Goal: Contribute content: Add original content to the website for others to see

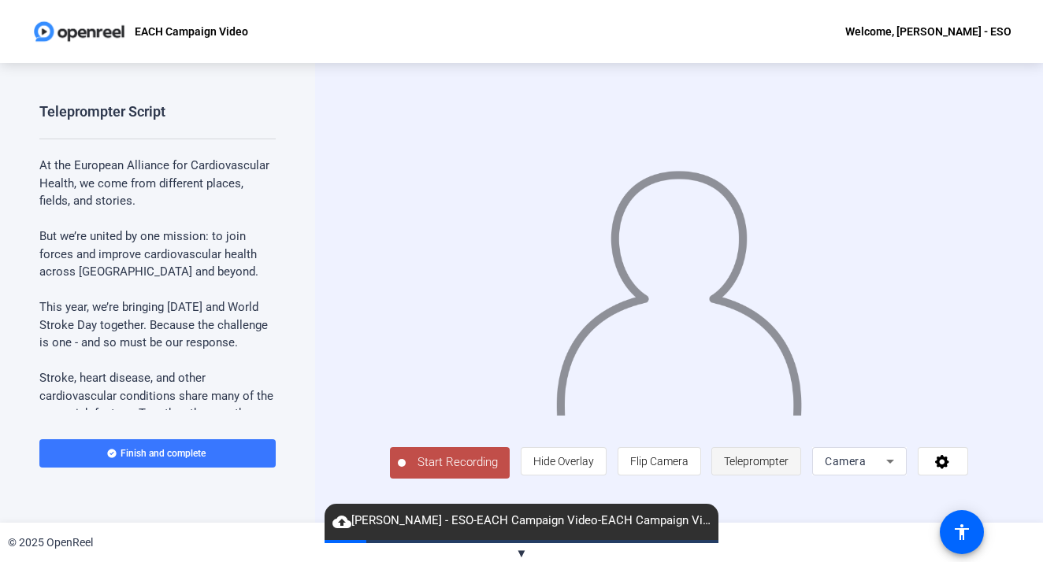
click at [776, 468] on span "Teleprompter" at bounding box center [756, 461] width 65 height 13
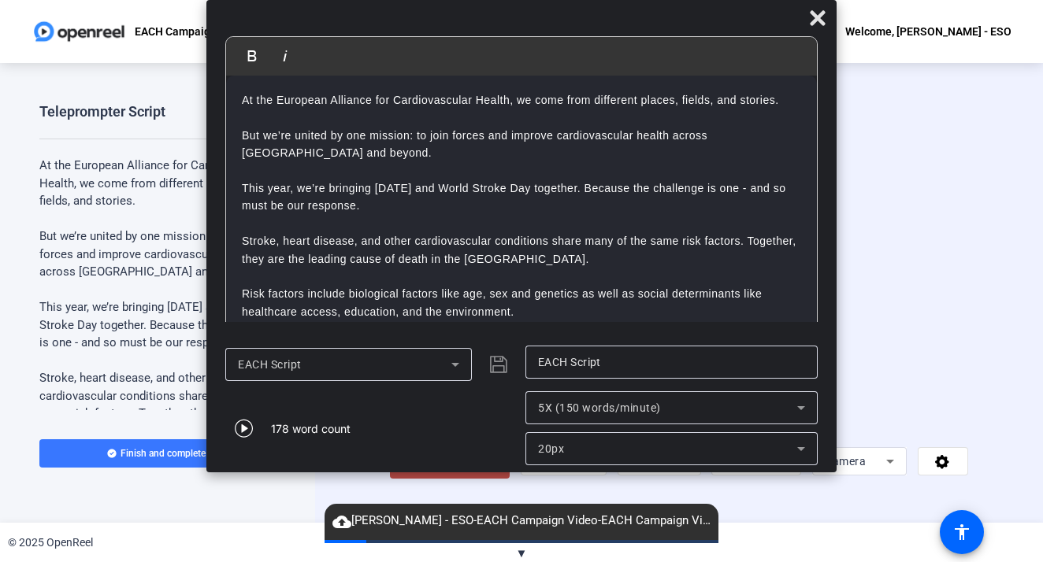
click at [443, 472] on span "Start Recording" at bounding box center [458, 463] width 104 height 18
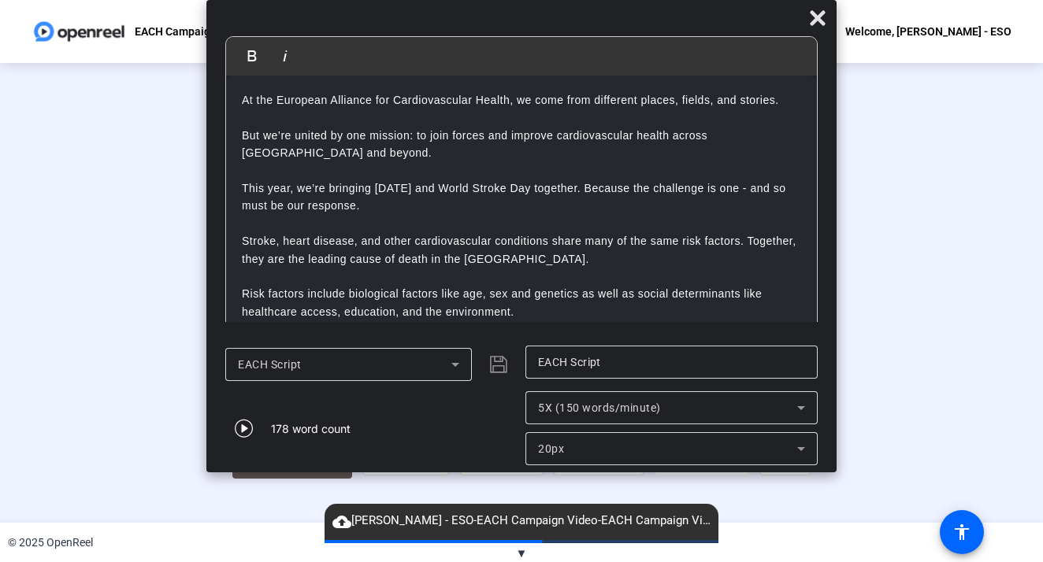
click at [443, 416] on img at bounding box center [521, 286] width 250 height 260
click at [815, 17] on icon at bounding box center [817, 17] width 15 height 15
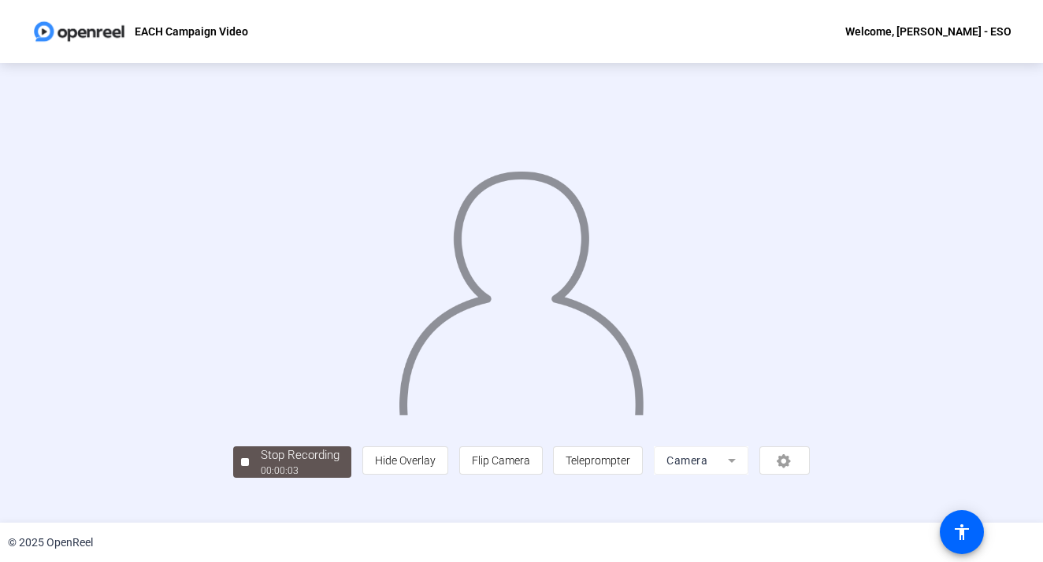
click at [536, 339] on img at bounding box center [522, 285] width 250 height 259
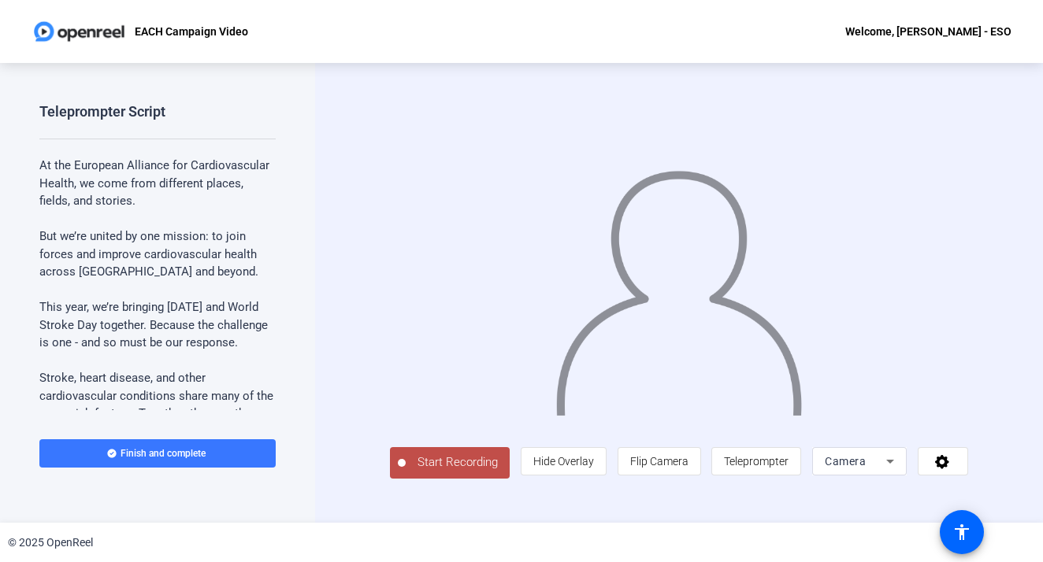
click at [458, 472] on span "Start Recording" at bounding box center [458, 463] width 104 height 18
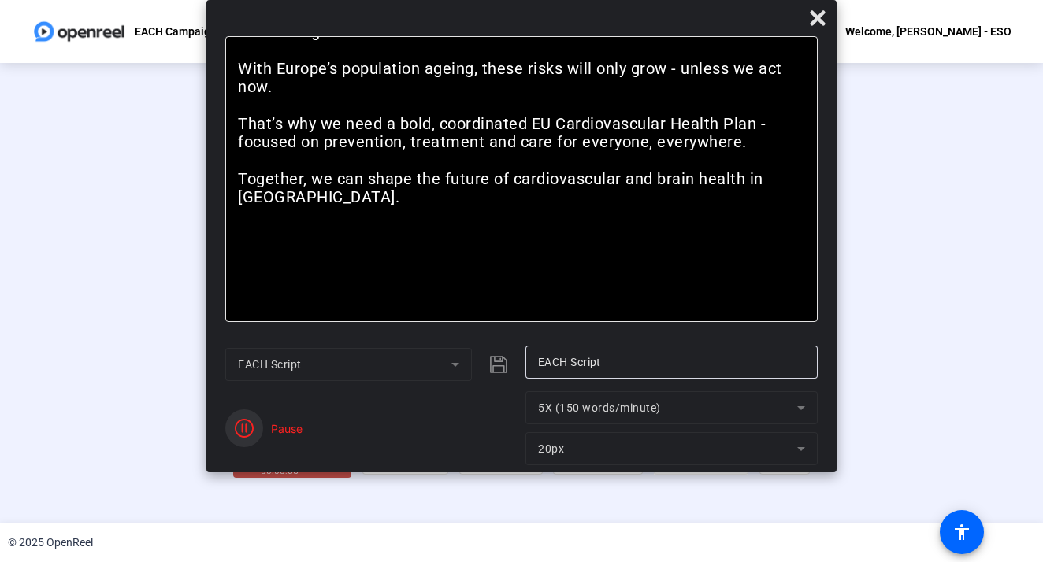
click at [244, 428] on icon "button" at bounding box center [244, 428] width 19 height 19
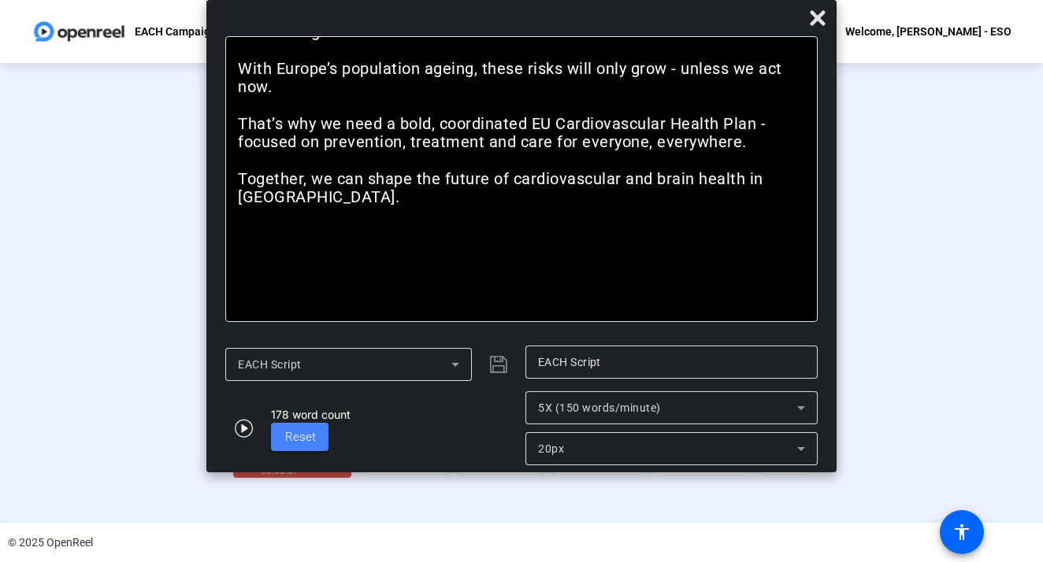
click at [300, 438] on span "Reset" at bounding box center [300, 437] width 31 height 14
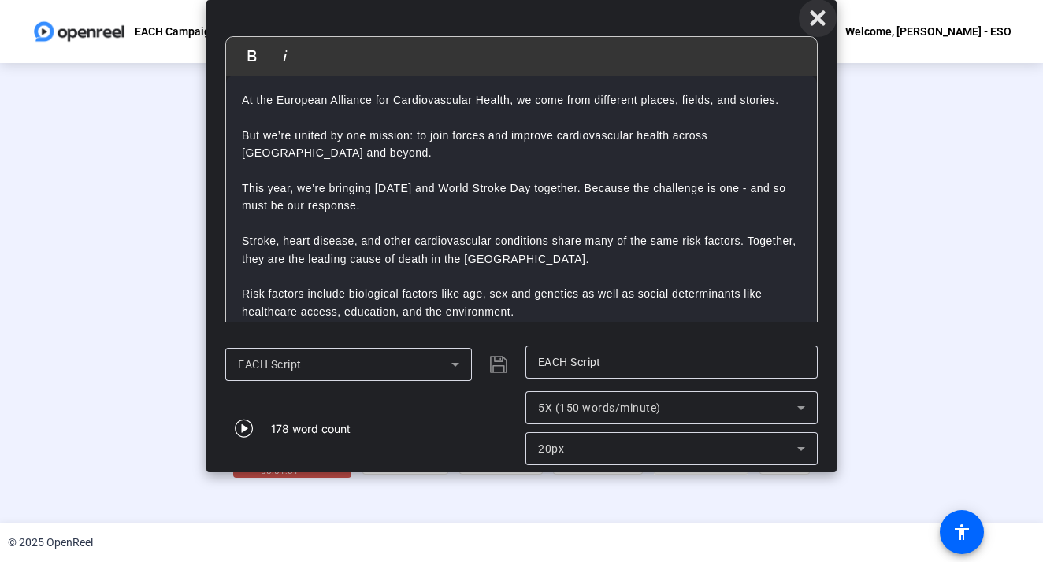
click at [818, 14] on icon at bounding box center [817, 18] width 19 height 19
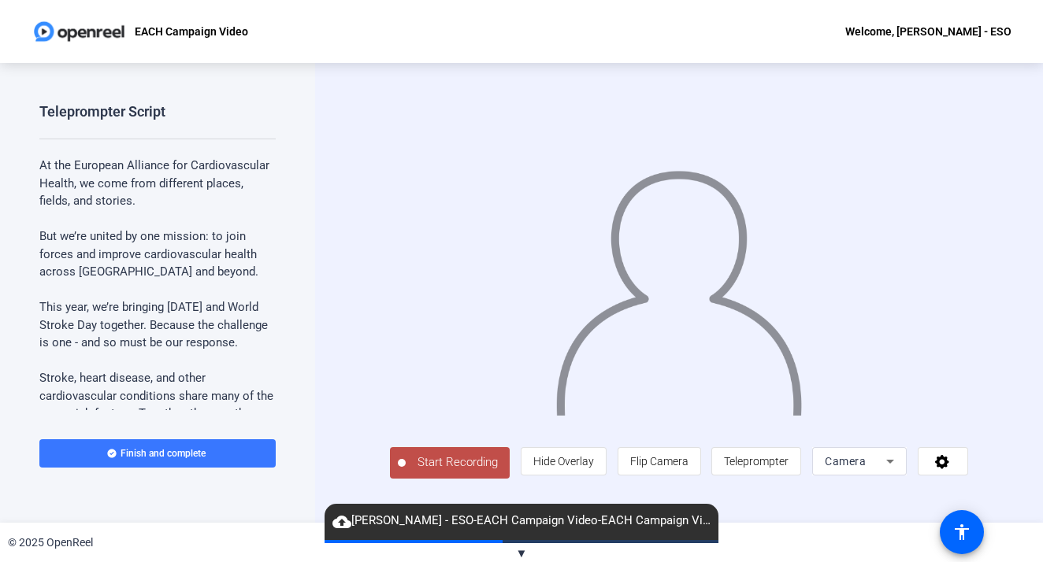
click at [417, 472] on span "Start Recording" at bounding box center [458, 463] width 104 height 18
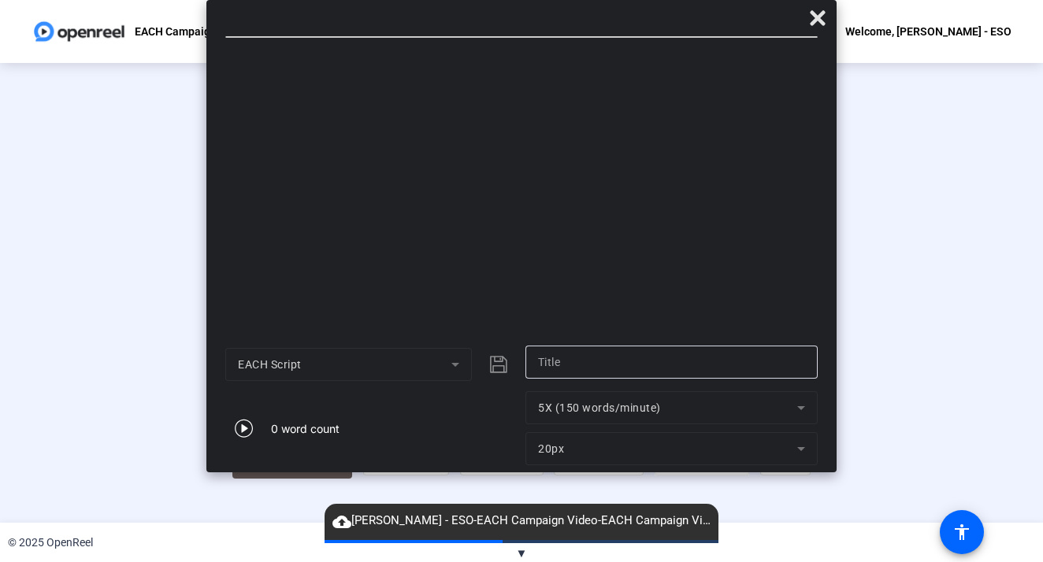
type input "EACH Script"
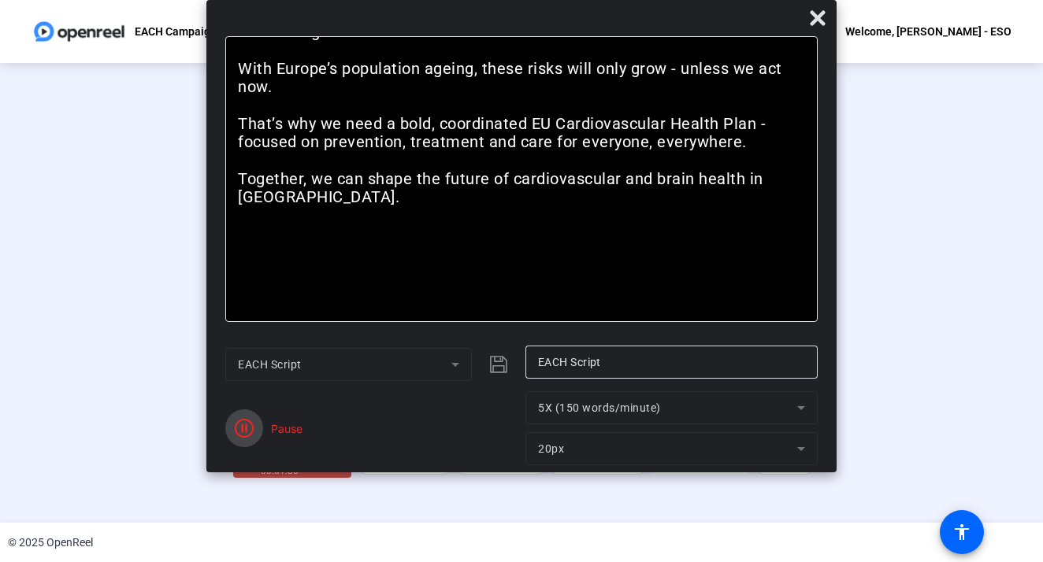
click at [247, 431] on icon "button" at bounding box center [244, 428] width 19 height 19
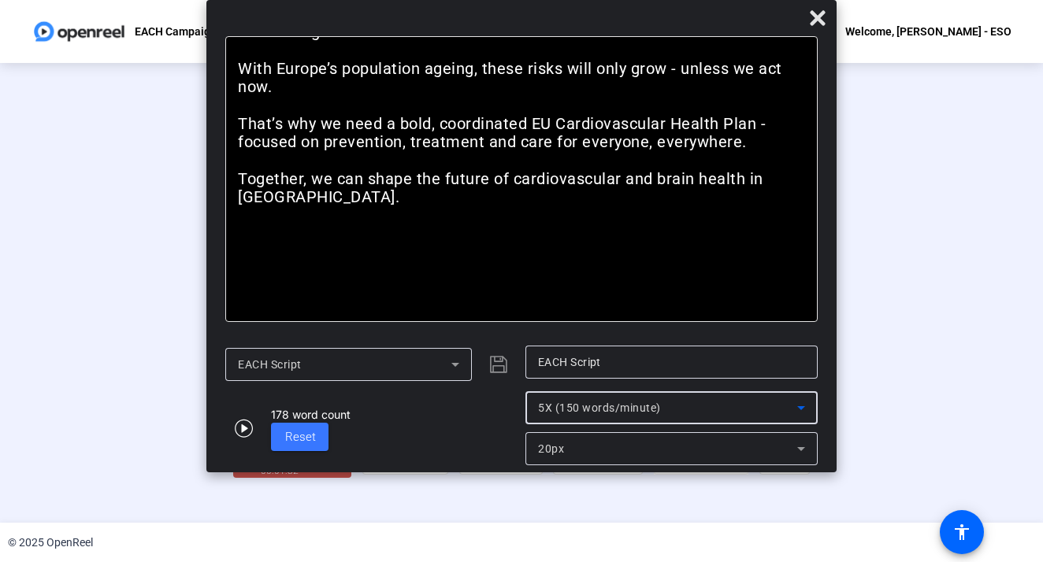
click at [554, 410] on span "5X (150 words/minute)" at bounding box center [599, 408] width 123 height 13
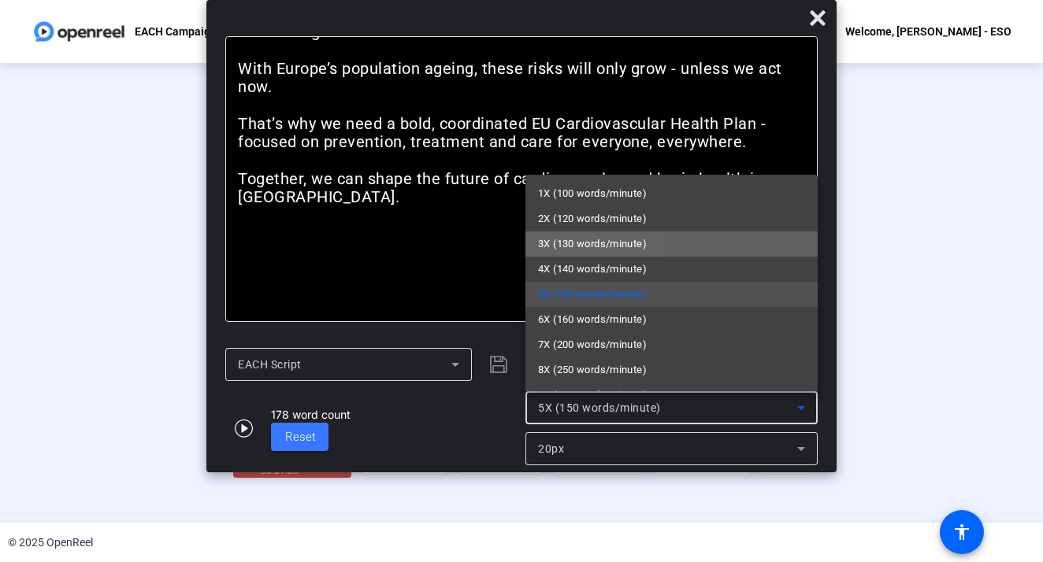
click at [541, 247] on span "3X (130 words/minute)" at bounding box center [592, 244] width 109 height 19
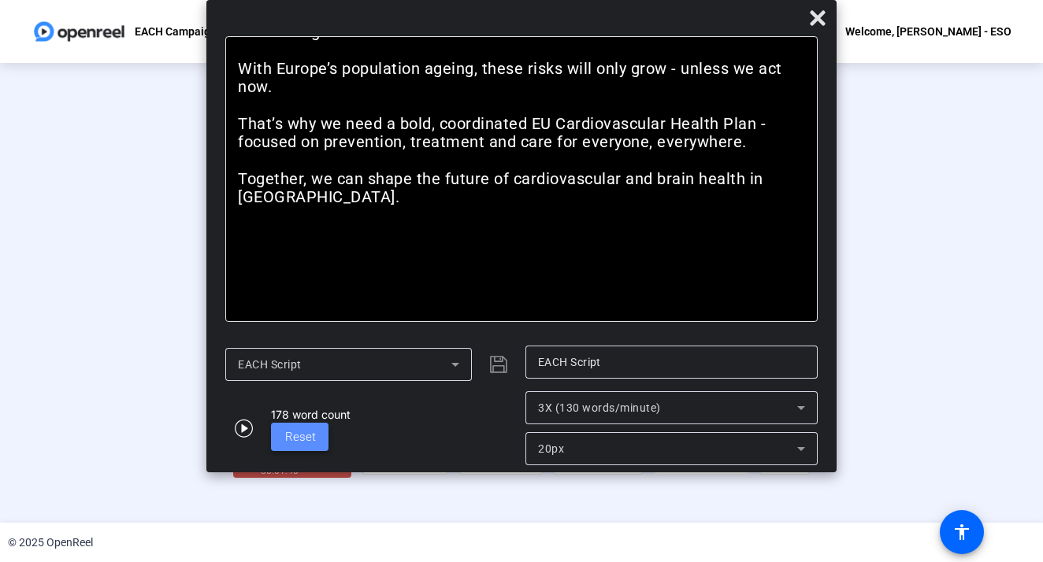
click at [311, 445] on span "Reset" at bounding box center [300, 437] width 31 height 18
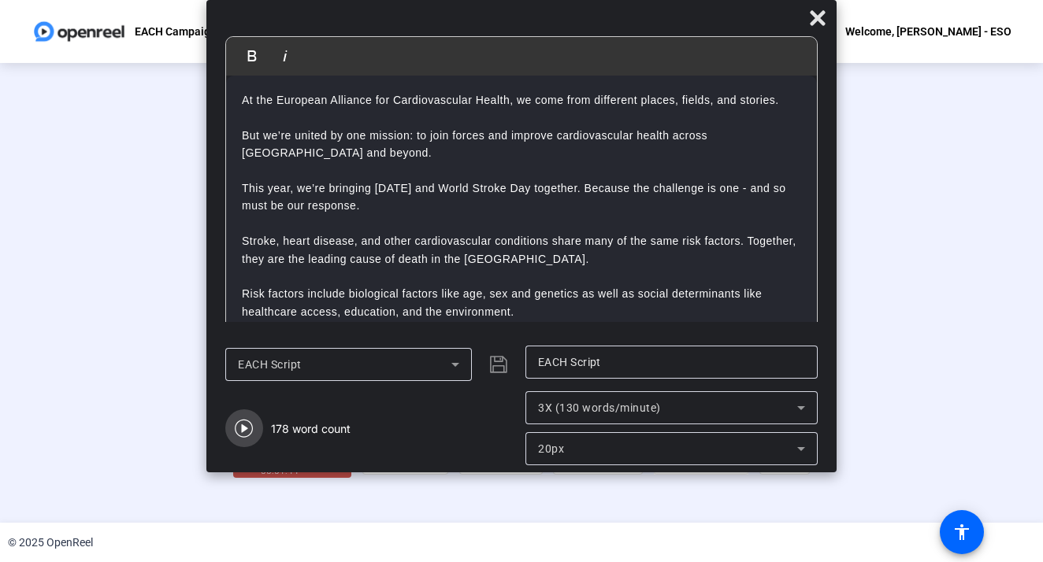
click at [249, 422] on icon "button" at bounding box center [244, 429] width 18 height 18
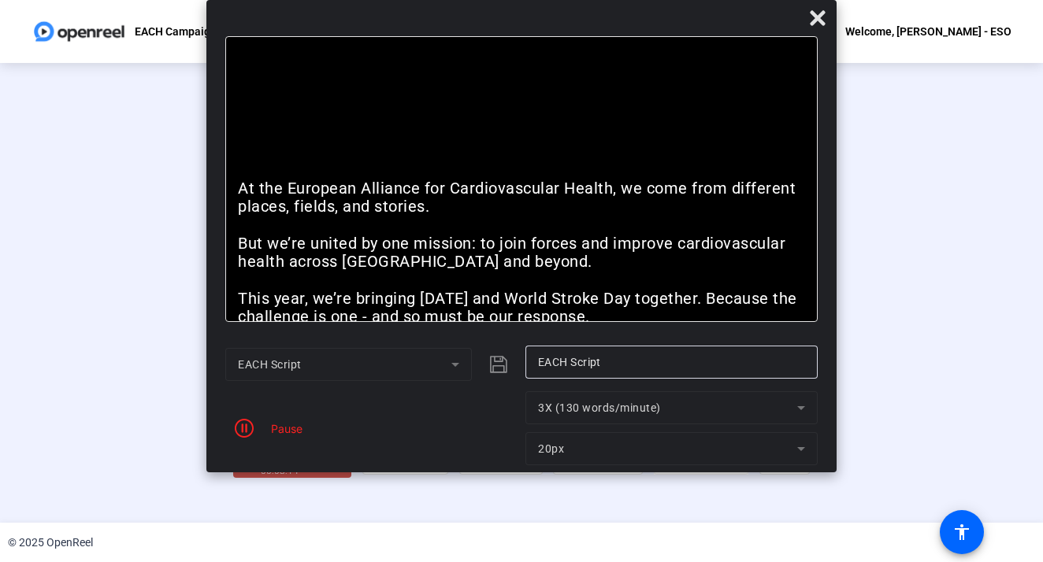
click at [249, 422] on icon "button" at bounding box center [244, 428] width 19 height 19
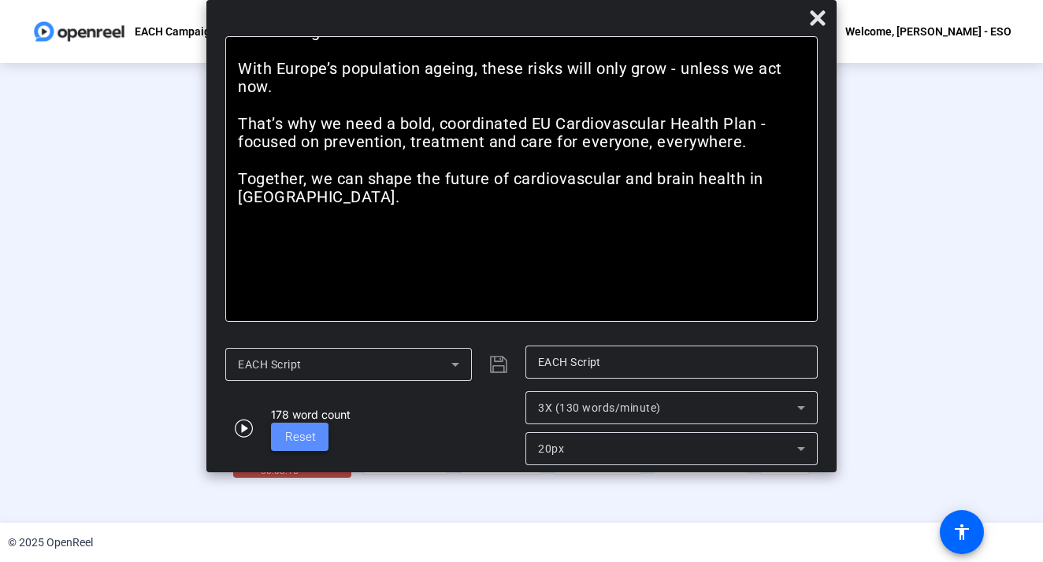
click at [301, 432] on span "Reset" at bounding box center [300, 437] width 31 height 14
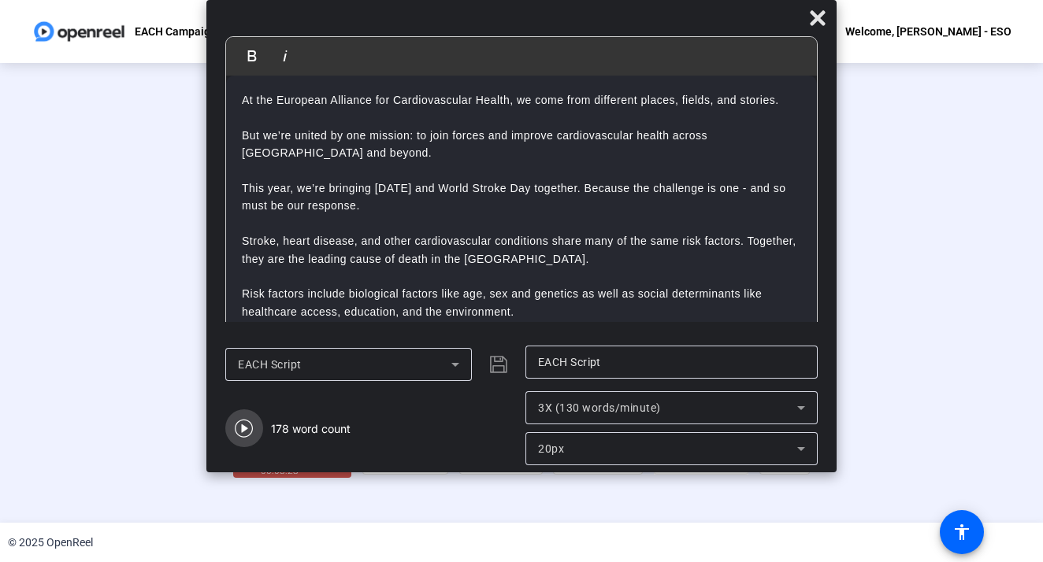
click at [243, 432] on icon "button" at bounding box center [244, 429] width 18 height 18
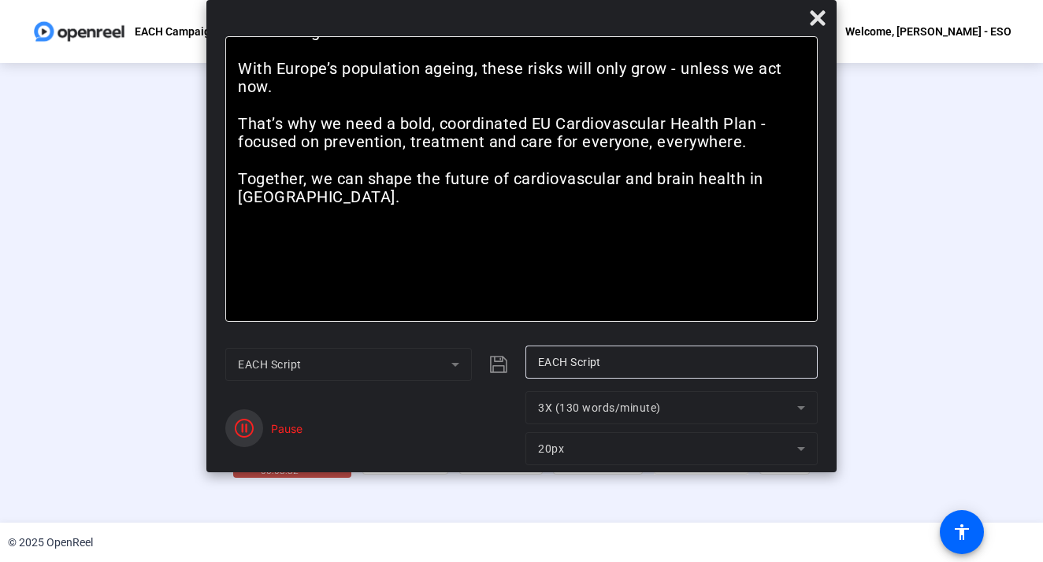
click at [243, 432] on icon "button" at bounding box center [244, 428] width 19 height 19
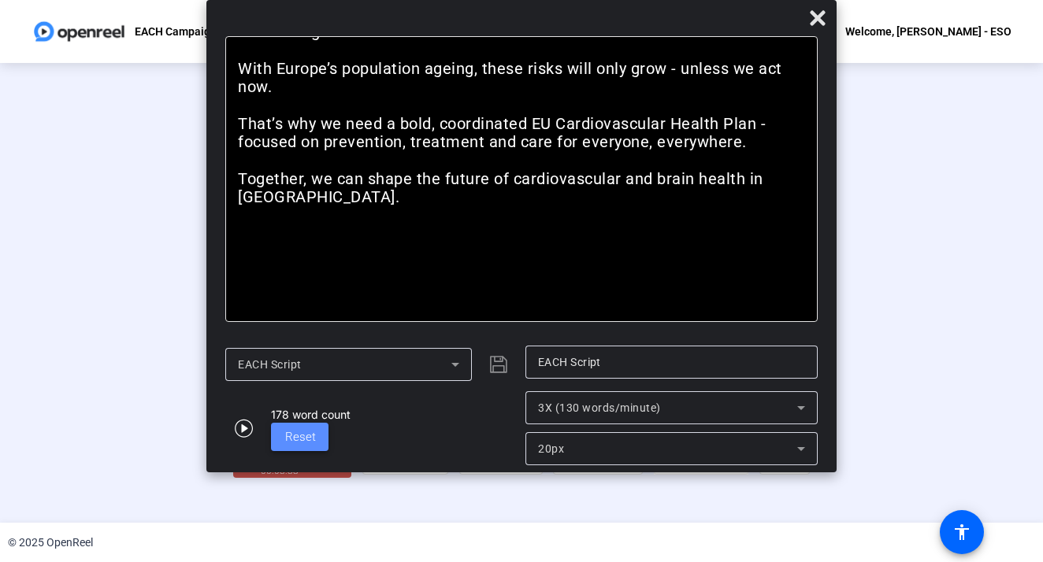
click at [313, 442] on span "Reset" at bounding box center [300, 437] width 31 height 14
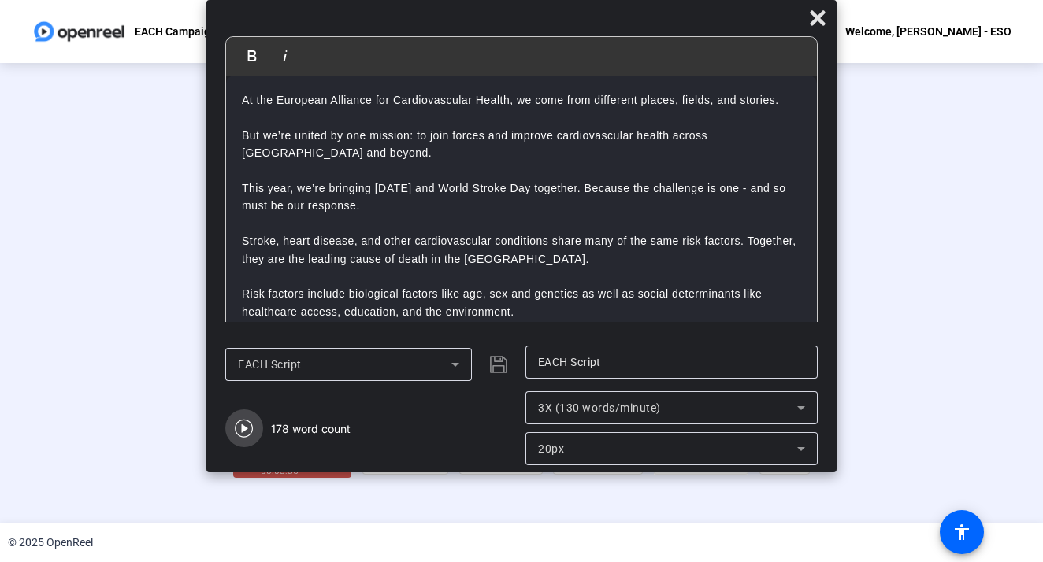
click at [239, 428] on icon "button" at bounding box center [244, 428] width 19 height 19
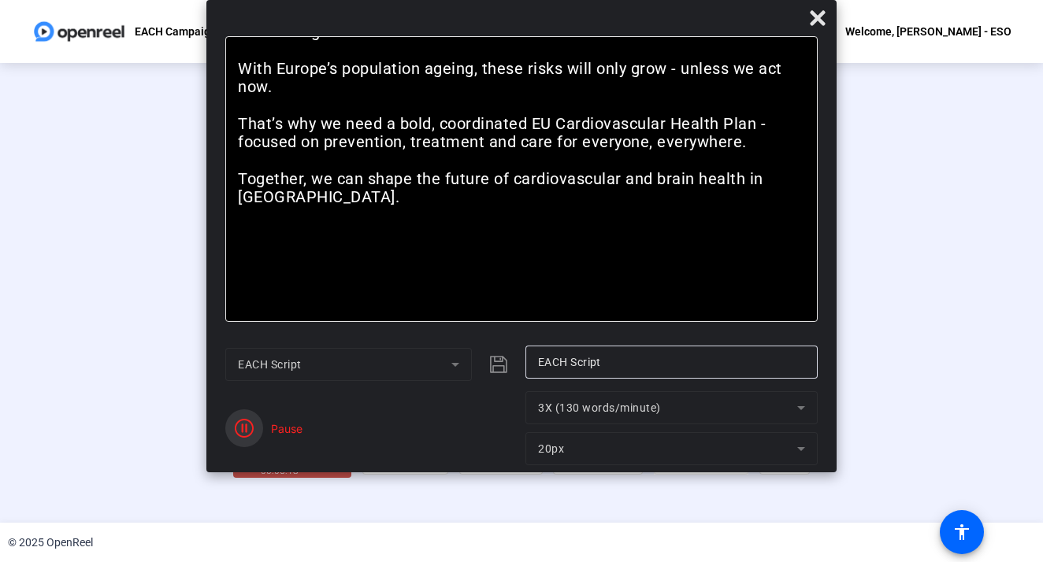
click at [239, 428] on icon "button" at bounding box center [244, 428] width 19 height 19
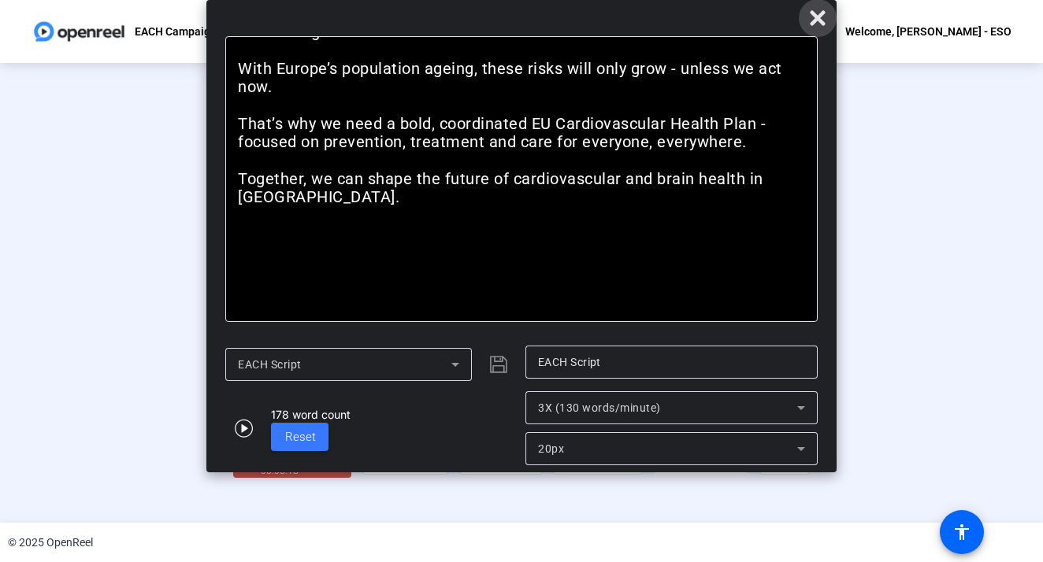
click at [813, 21] on icon at bounding box center [817, 17] width 15 height 15
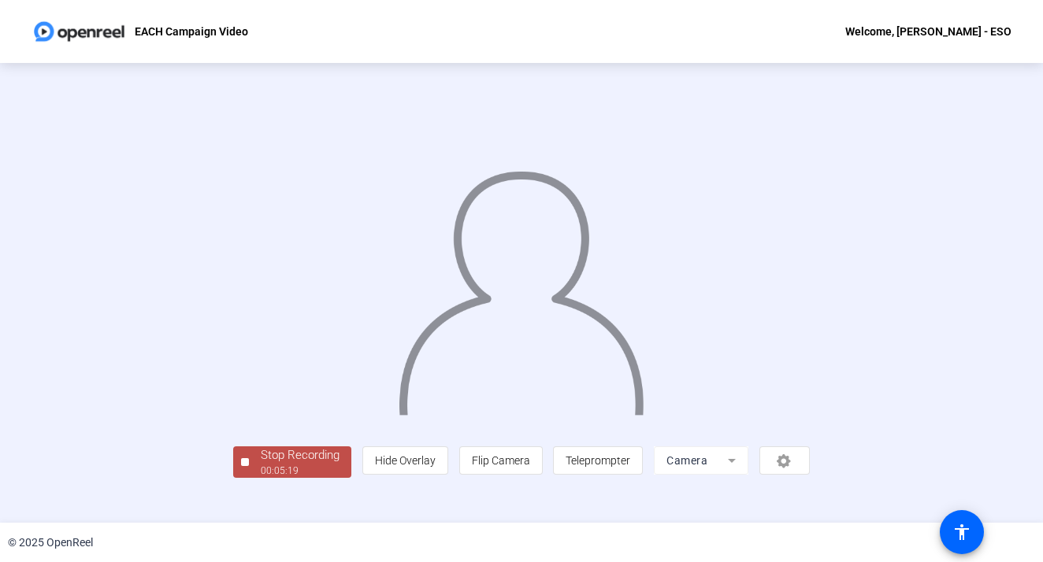
scroll to position [54, 0]
click at [261, 465] on div "Stop Recording" at bounding box center [300, 456] width 79 height 18
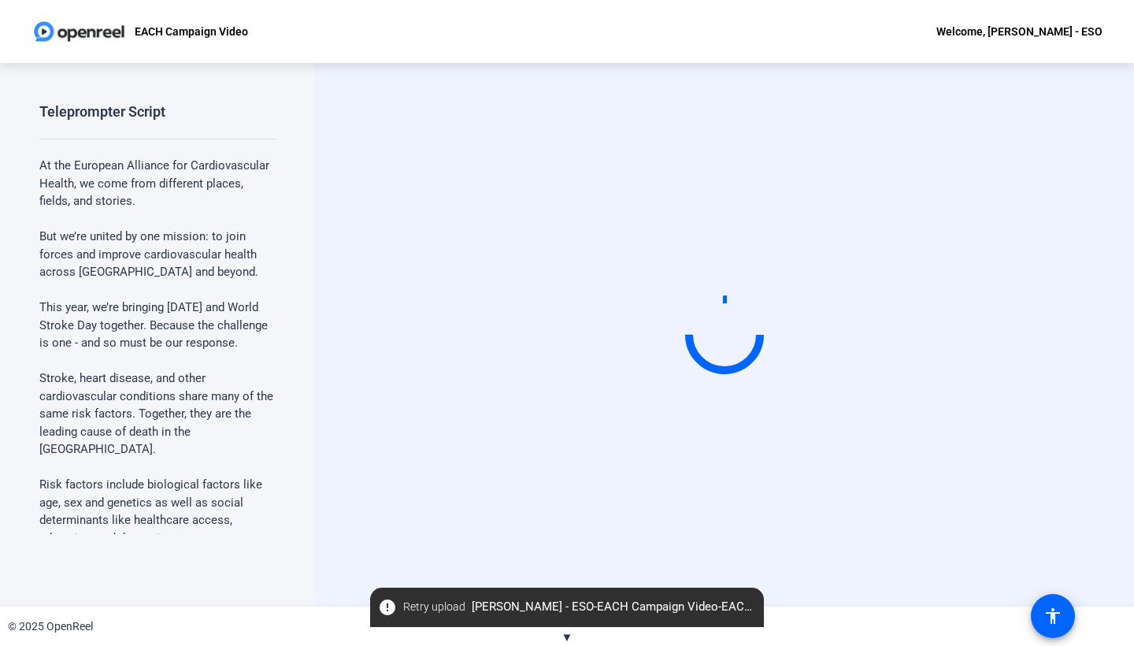
scroll to position [0, 0]
